Goal: Information Seeking & Learning: Compare options

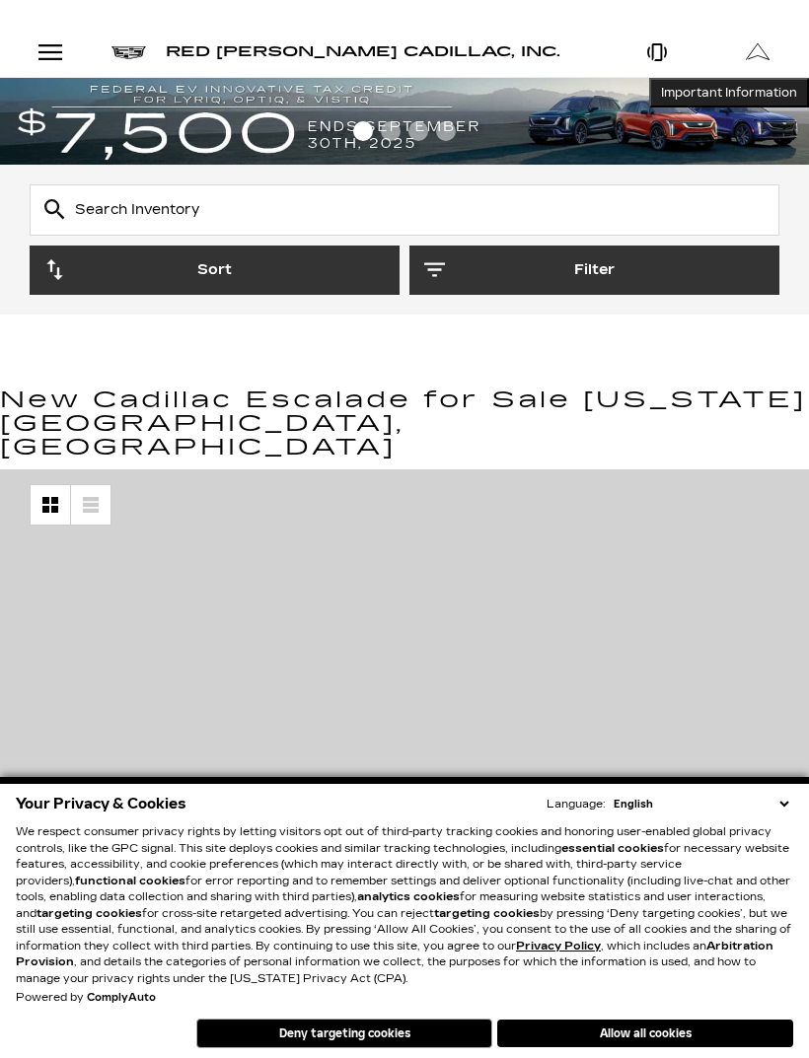
click at [444, 260] on icon "button" at bounding box center [434, 269] width 21 height 21
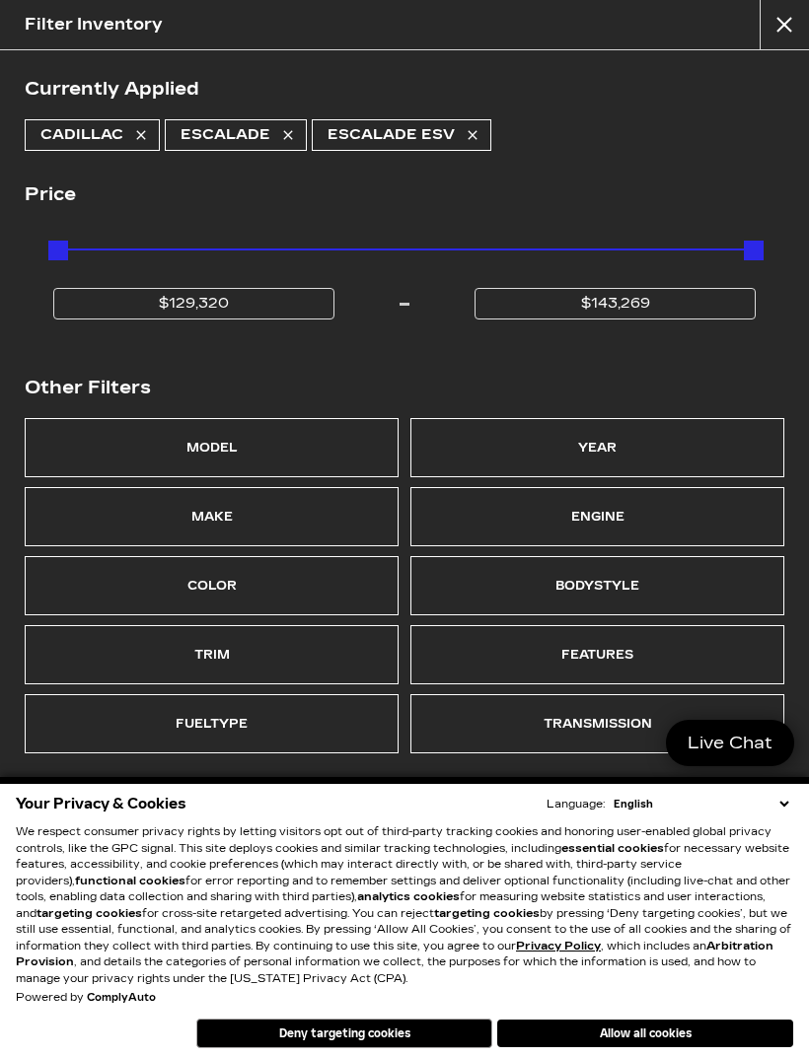
click at [193, 525] on div "Make" at bounding box center [211, 517] width 41 height 28
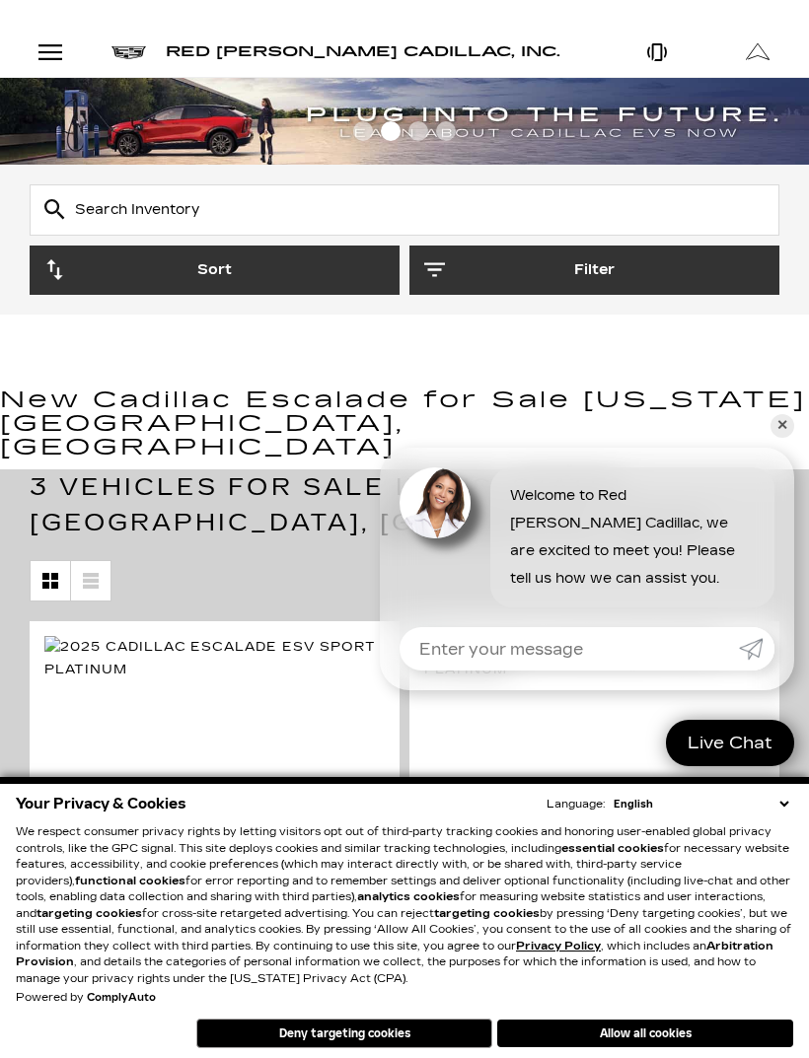
click at [55, 44] on div "Open Menu Modal" at bounding box center [51, 52] width 34 height 24
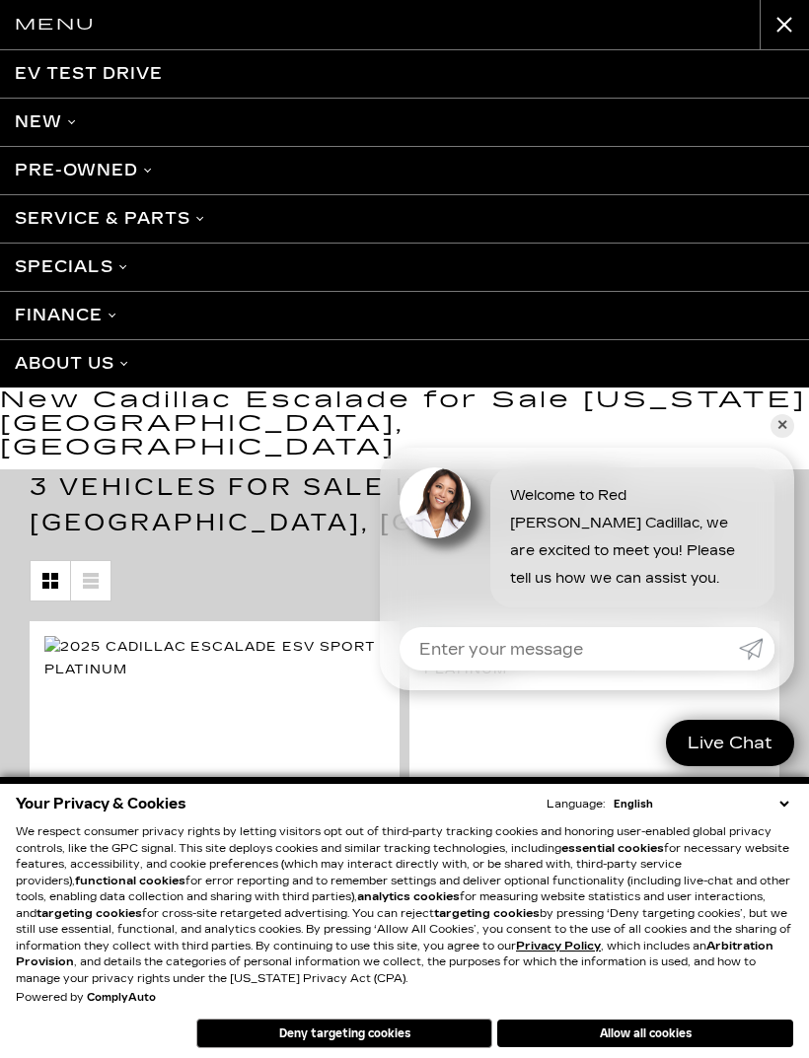
click at [55, 180] on link "Pre-Owned" at bounding box center [404, 170] width 809 height 48
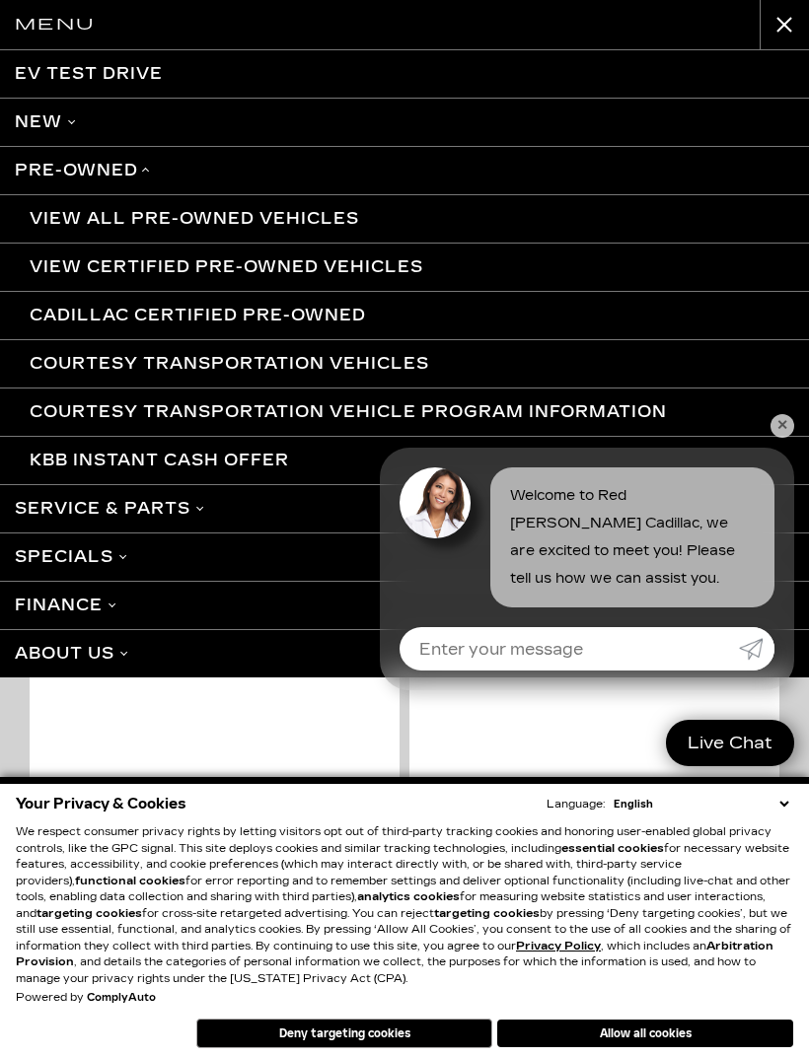
click at [40, 223] on link "View All Pre-Owned Vehicles" at bounding box center [404, 218] width 809 height 48
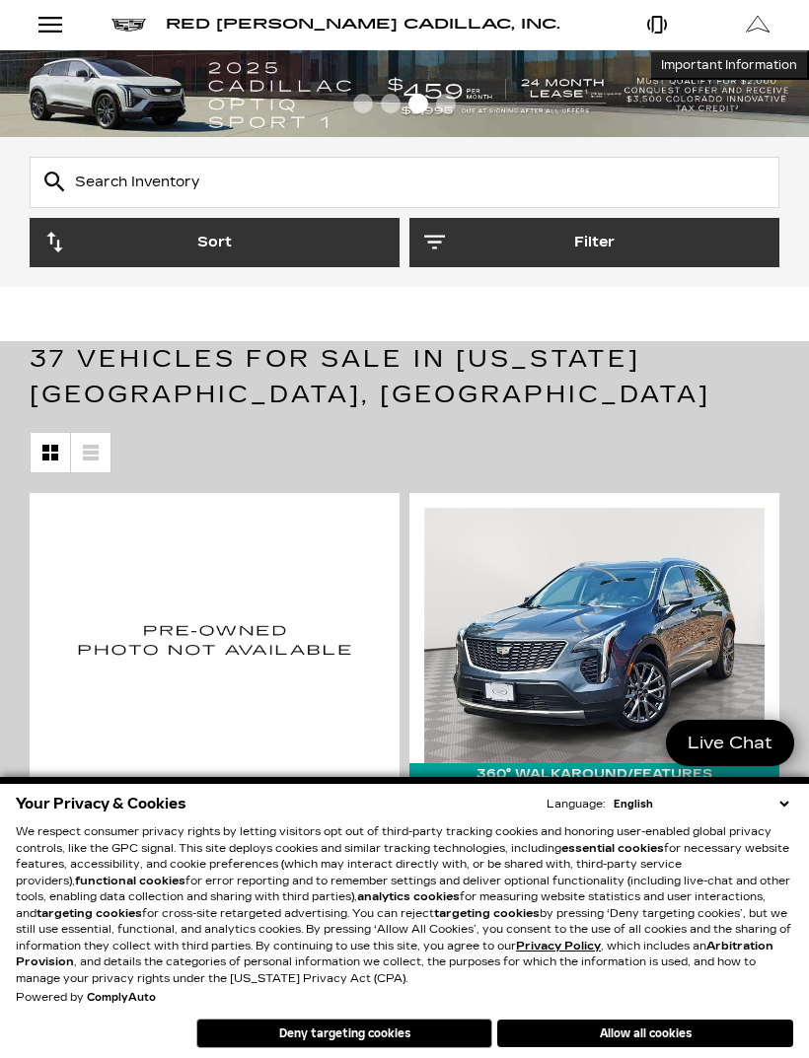
click at [444, 236] on icon "button" at bounding box center [434, 243] width 21 height 14
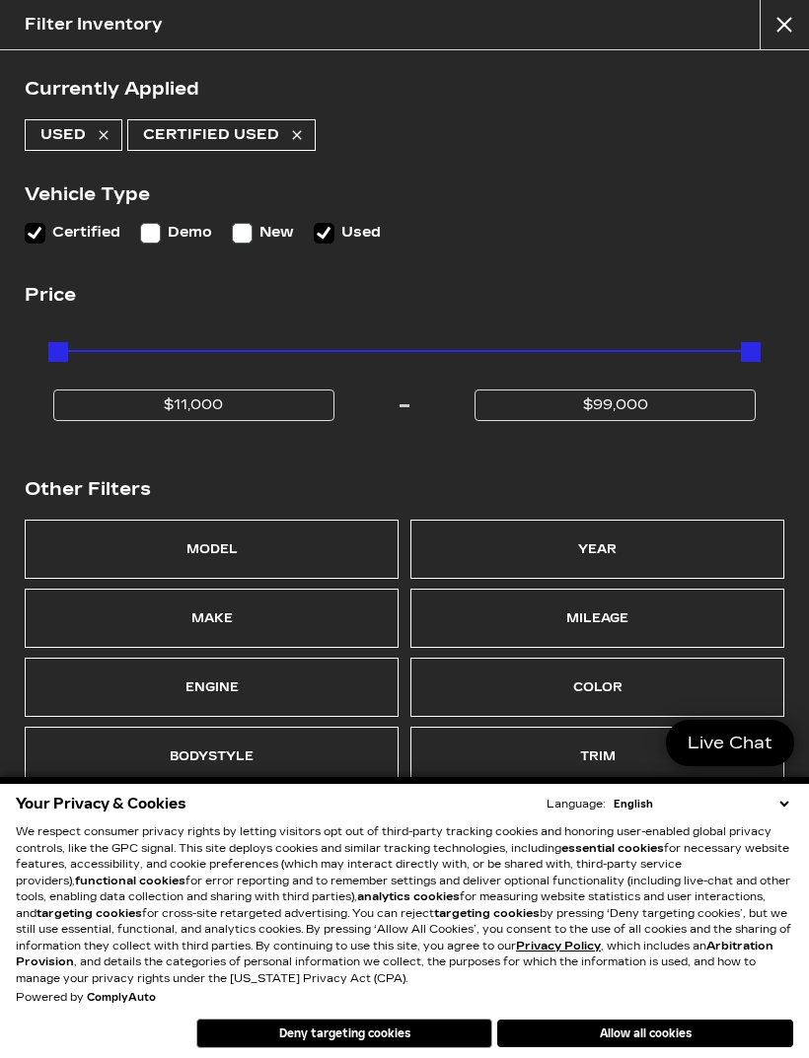
click at [187, 624] on div "Make" at bounding box center [212, 618] width 374 height 59
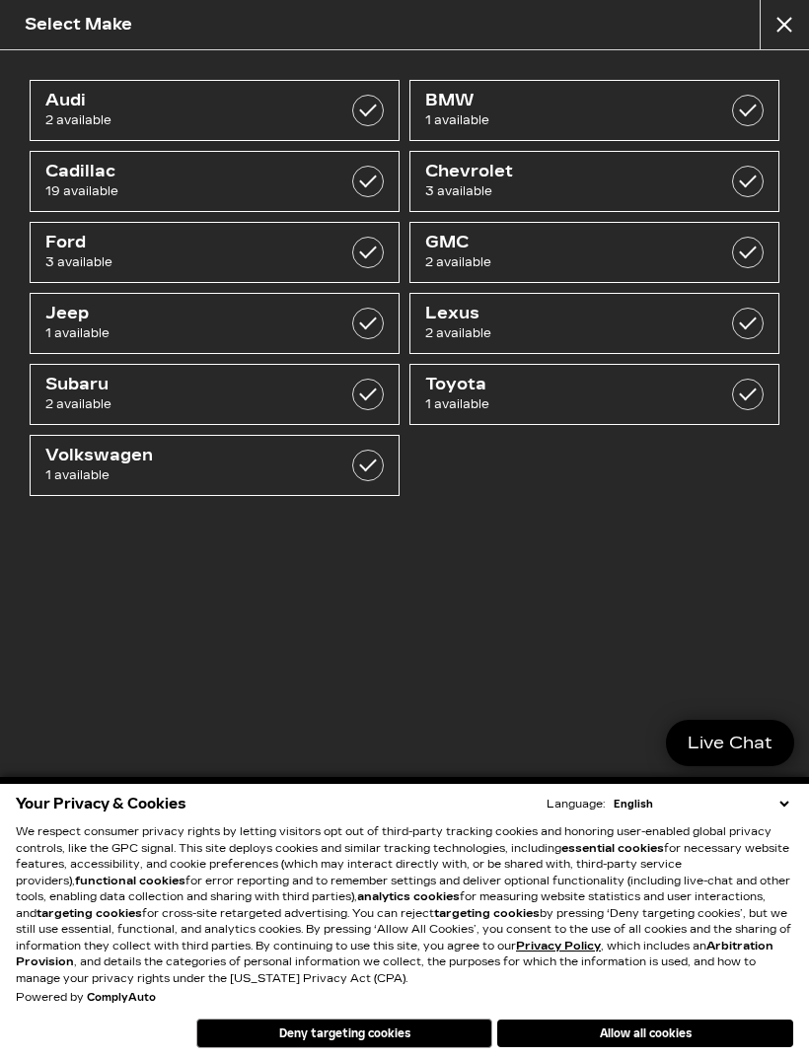
click at [451, 398] on span "1 available" at bounding box center [569, 405] width 288 height 20
checkbox input "true"
click at [781, 18] on button "close" at bounding box center [784, 24] width 49 height 49
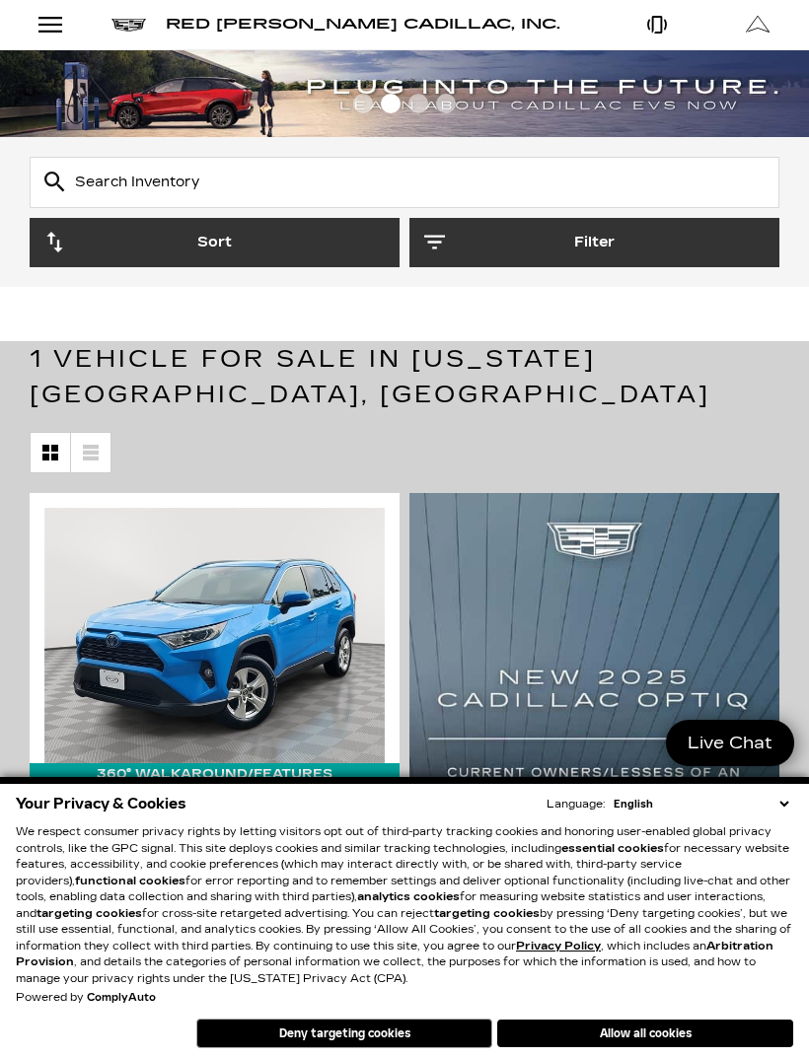
click at [340, 1025] on button "Deny targeting cookies" at bounding box center [344, 1034] width 296 height 30
